Goal: Task Accomplishment & Management: Use online tool/utility

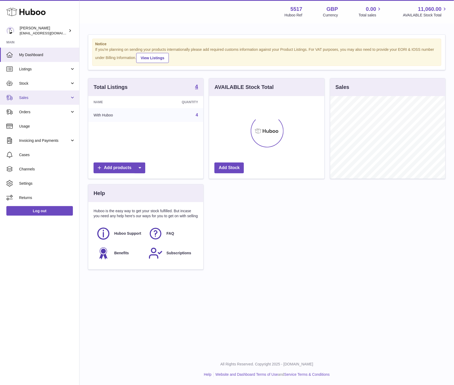
scroll to position [83, 115]
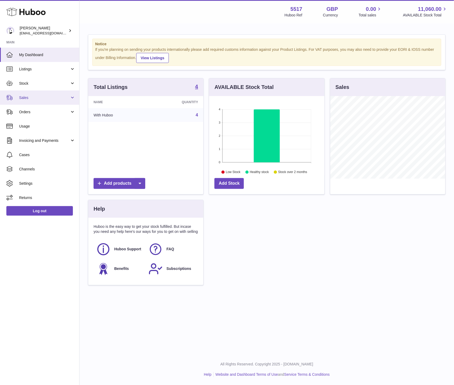
click at [37, 95] on span "Sales" at bounding box center [44, 97] width 51 height 5
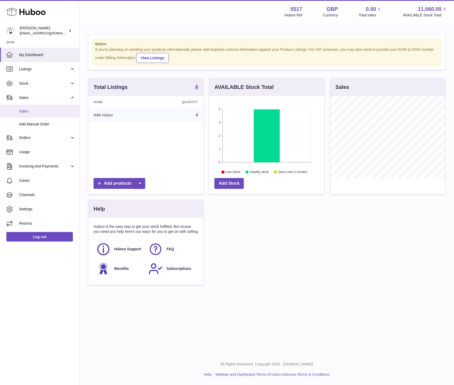
click at [27, 112] on span "Sales" at bounding box center [47, 111] width 56 height 5
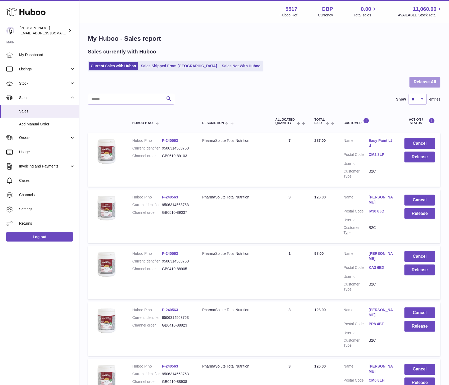
click at [420, 81] on button "Release All" at bounding box center [425, 82] width 31 height 11
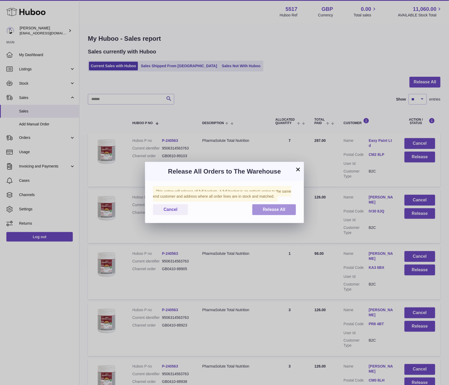
click at [281, 210] on span "Release All" at bounding box center [274, 209] width 23 height 5
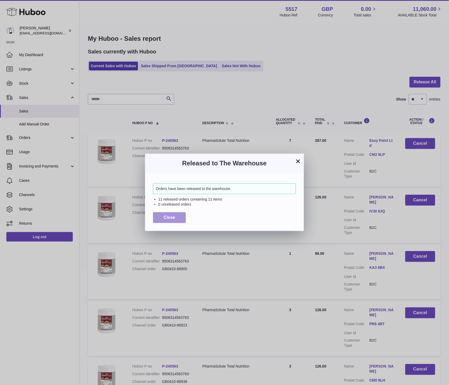
click at [178, 219] on button "Close" at bounding box center [169, 217] width 33 height 11
